Goal: Find specific page/section

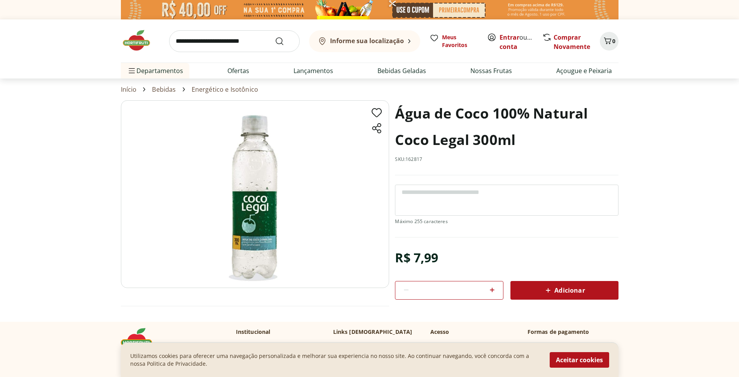
click at [382, 37] on div "Informe sua localização" at bounding box center [360, 41] width 86 height 9
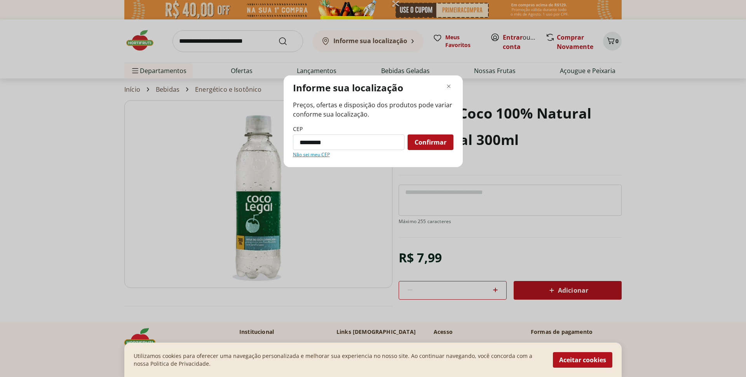
type input "*********"
click at [408, 134] on button "Confirmar" at bounding box center [431, 142] width 46 height 16
click at [443, 140] on span "Confirmar" at bounding box center [431, 142] width 32 height 6
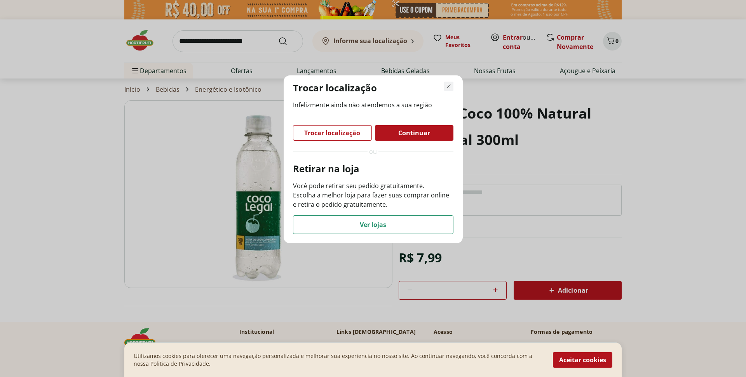
click at [448, 83] on icon "Fechar modal de regionalização" at bounding box center [448, 86] width 9 height 9
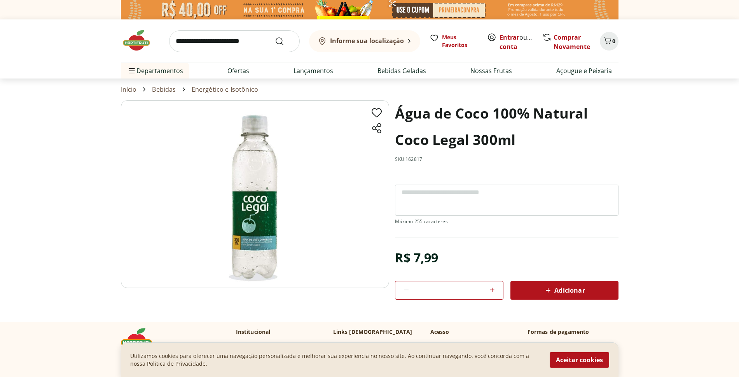
click at [340, 41] on b "Informe sua localização" at bounding box center [367, 41] width 74 height 9
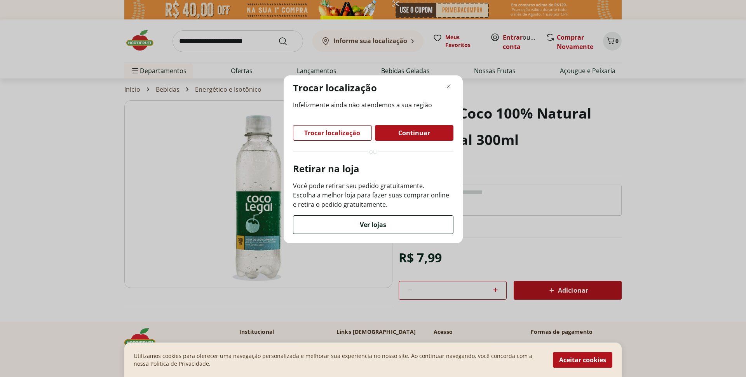
click at [387, 225] on div "Ver lojas" at bounding box center [373, 225] width 160 height 18
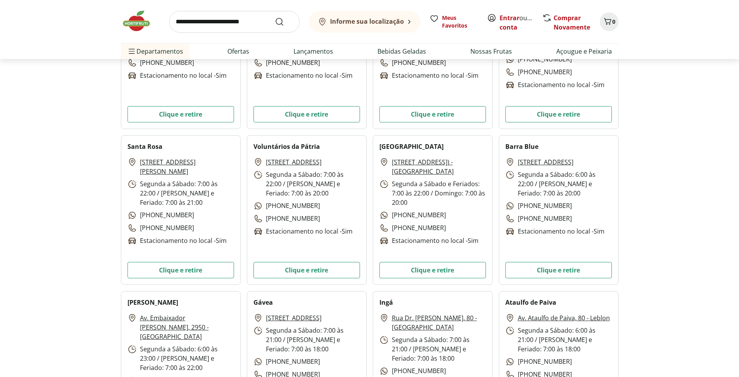
scroll to position [1042, 0]
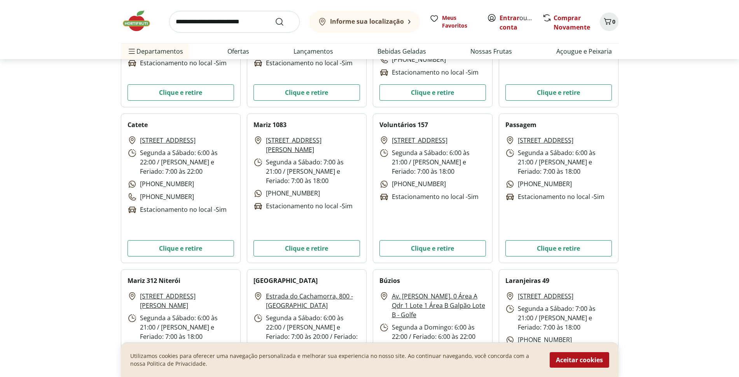
scroll to position [1765, 0]
